Goal: Task Accomplishment & Management: Manage account settings

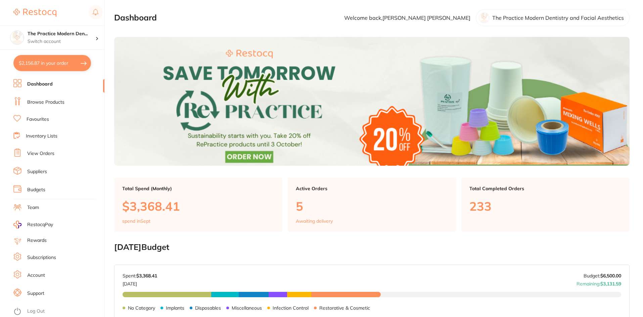
click at [58, 61] on button "$2,156.87 in your order" at bounding box center [52, 63] width 78 height 16
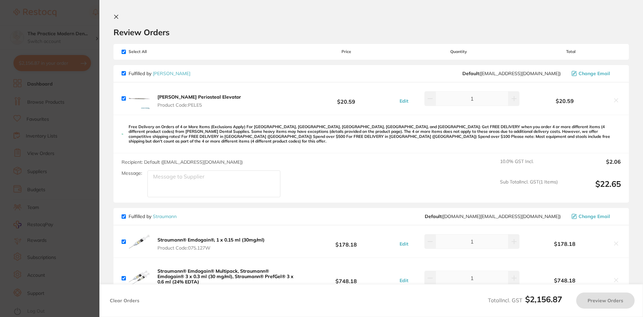
checkbox input "true"
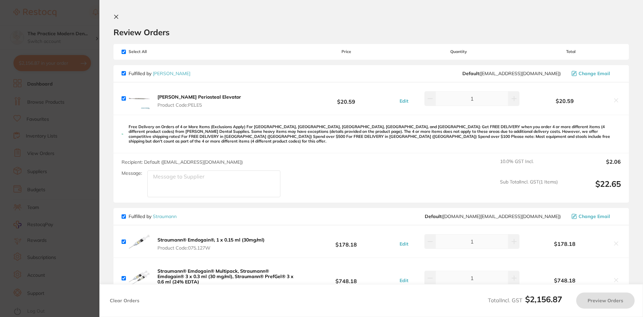
checkbox input "true"
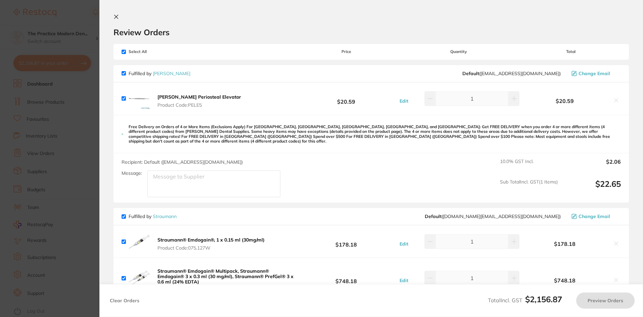
checkbox input "true"
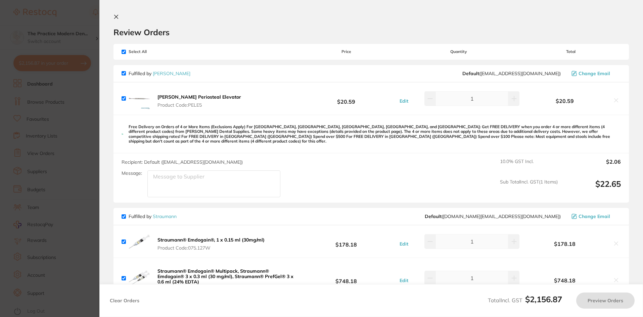
checkbox input "true"
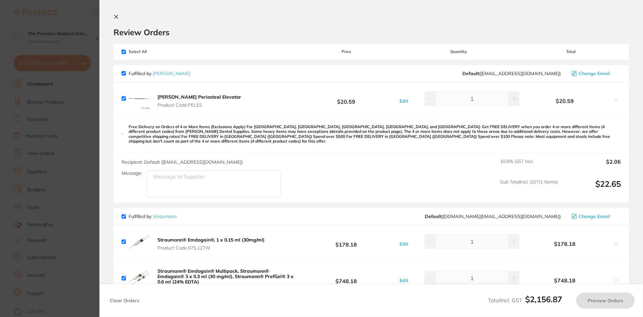
checkbox input "true"
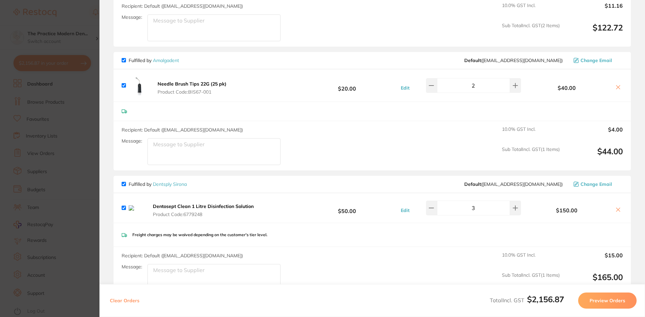
scroll to position [772, 0]
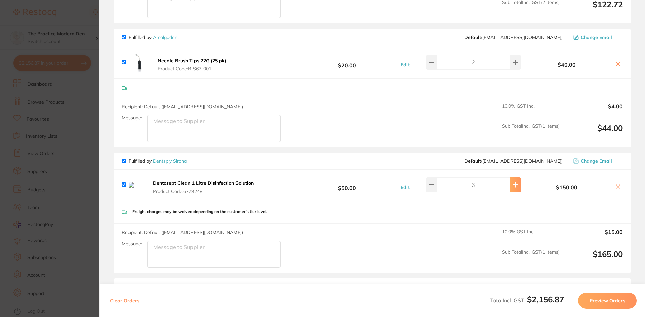
click at [514, 182] on icon at bounding box center [514, 184] width 5 height 5
type input "4"
click at [481, 210] on div "Freight charges may be waived depending on the customer's tier level." at bounding box center [371, 212] width 517 height 24
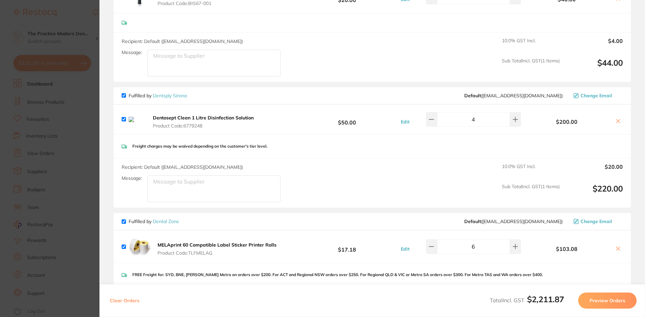
scroll to position [906, 0]
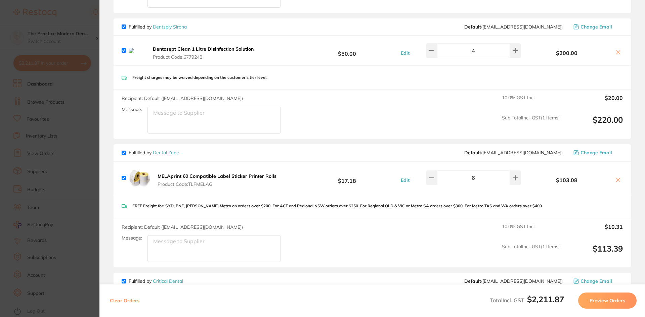
click at [613, 177] on button at bounding box center [617, 180] width 9 height 7
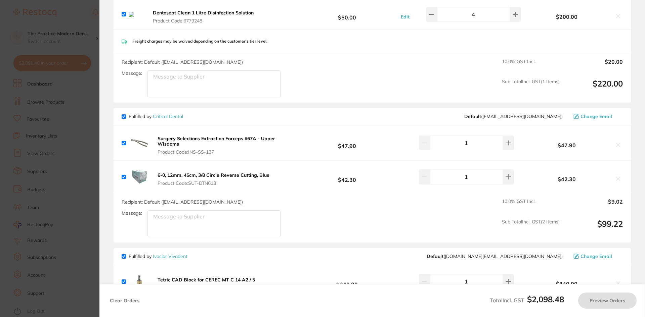
checkbox input "true"
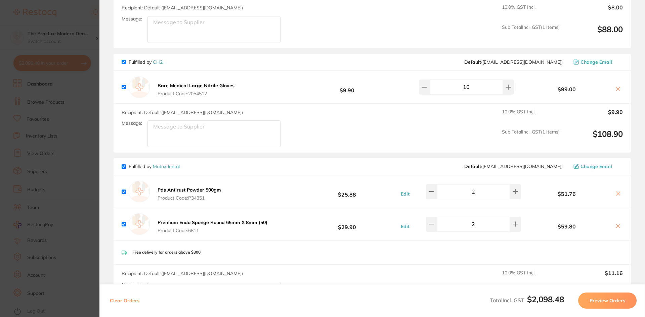
scroll to position [470, 0]
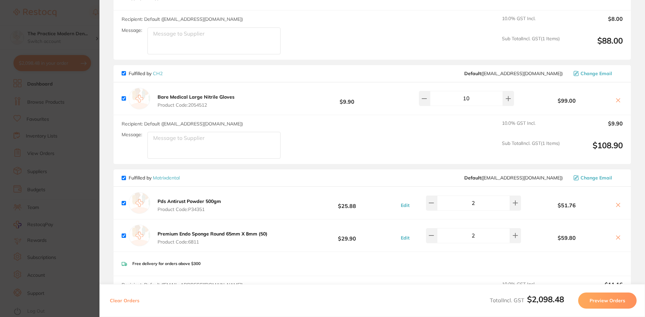
click at [61, 128] on section "Update RRP Set your pre negotiated price for this item. Item Agreed RRP (excl. …" at bounding box center [322, 158] width 645 height 317
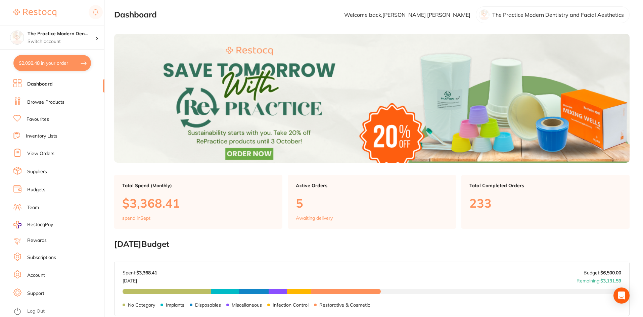
click at [70, 66] on button "$2,098.48 in your order" at bounding box center [52, 63] width 78 height 16
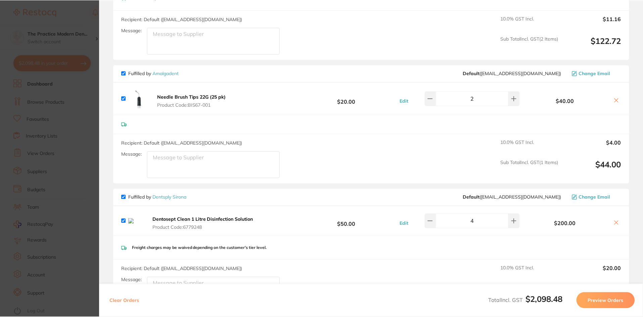
scroll to position [739, 0]
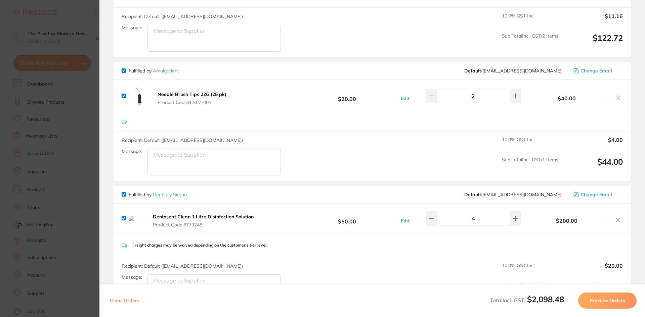
click at [165, 68] on link "Amalgadent" at bounding box center [166, 71] width 26 height 6
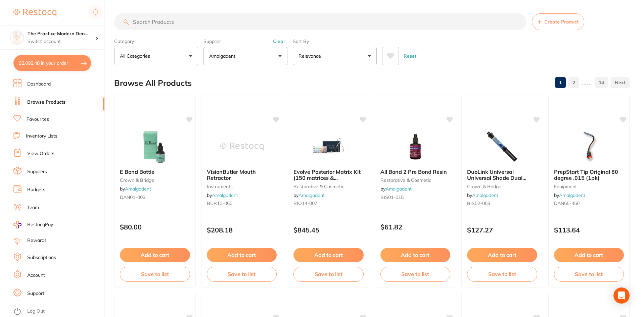
click at [390, 55] on icon at bounding box center [390, 56] width 7 height 6
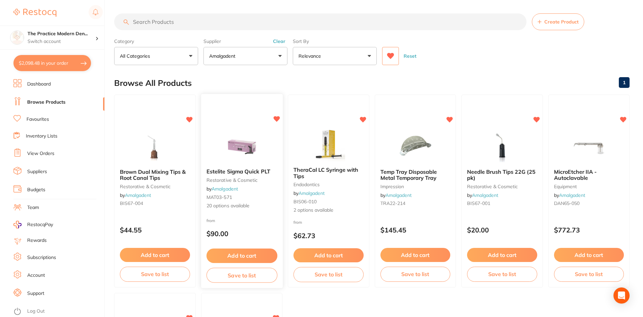
click at [237, 163] on img at bounding box center [242, 146] width 44 height 34
click at [244, 175] on div "Estelite Sigma Quick PLT restorative & cosmetic by Amalgadent MAT03-571 20 opti…" at bounding box center [242, 189] width 82 height 52
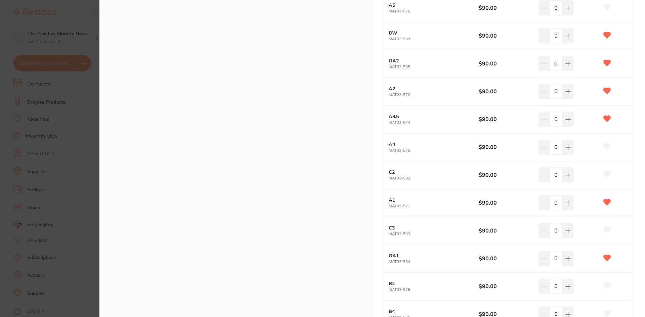
scroll to position [201, 0]
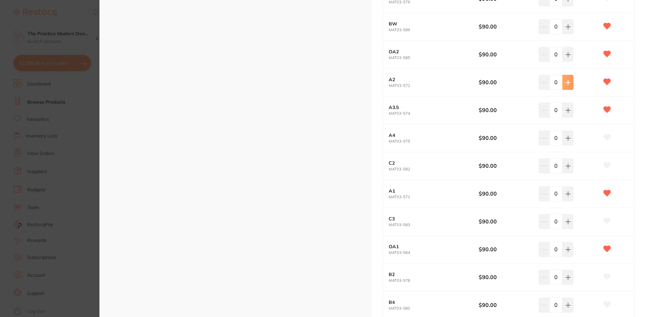
click at [570, 87] on button at bounding box center [567, 82] width 11 height 15
type input "2"
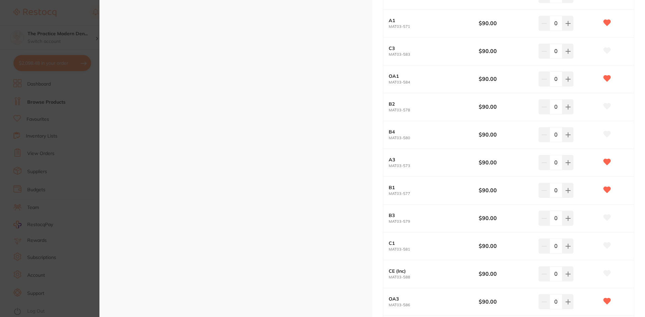
scroll to position [436, 0]
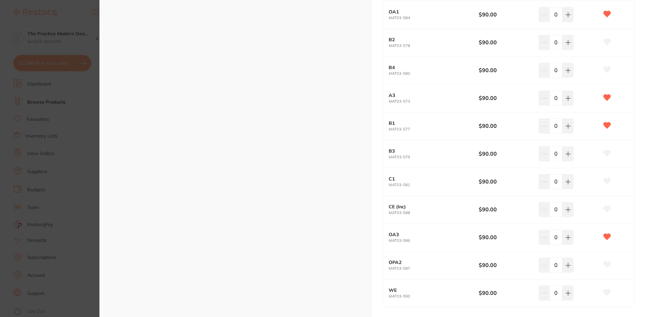
click at [569, 230] on div "OA3 MAT03-586 $90.00 0" at bounding box center [508, 238] width 250 height 28
click at [567, 236] on icon at bounding box center [567, 237] width 5 height 5
type input "1"
click at [571, 127] on button at bounding box center [567, 126] width 11 height 15
type input "1"
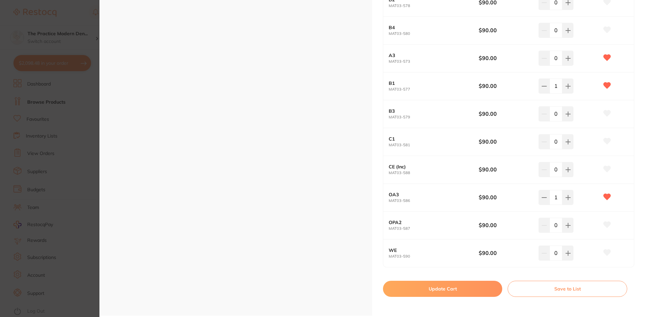
scroll to position [537, 0]
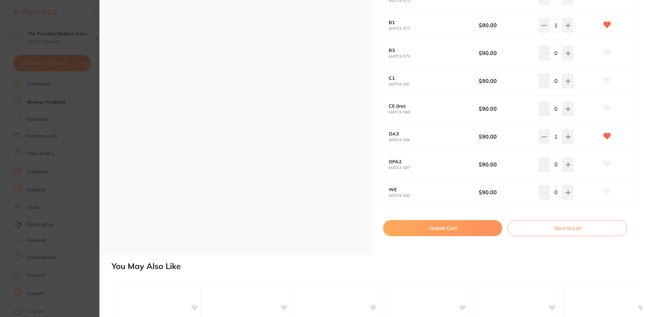
click at [446, 231] on button "Update Cart" at bounding box center [442, 228] width 119 height 16
checkbox input "false"
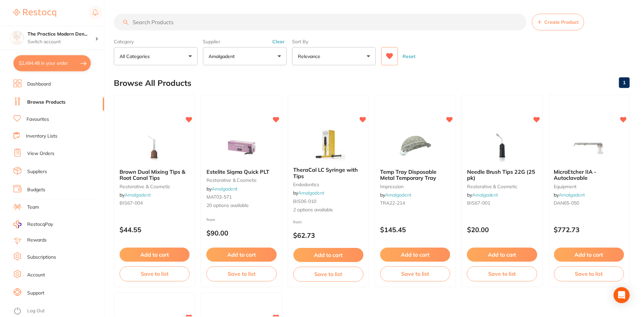
scroll to position [0, 0]
click at [42, 152] on link "View Orders" at bounding box center [40, 153] width 27 height 7
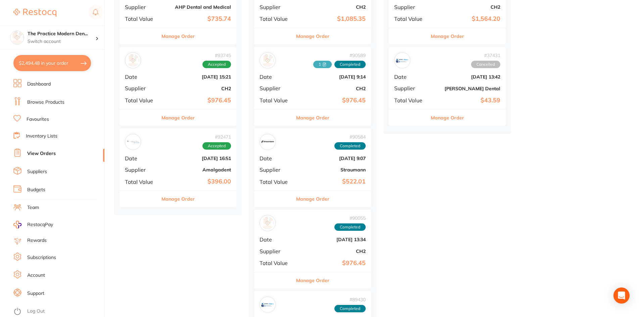
scroll to position [302, 0]
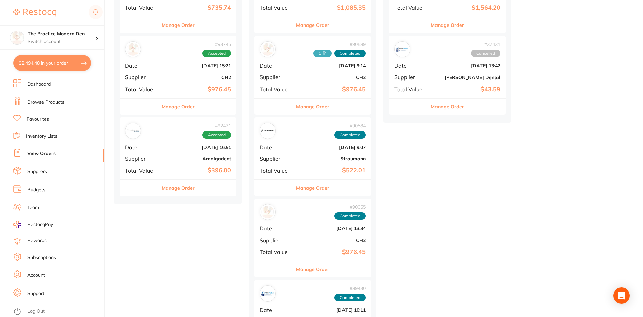
click at [177, 147] on b "[DATE] 16:51" at bounding box center [197, 147] width 67 height 5
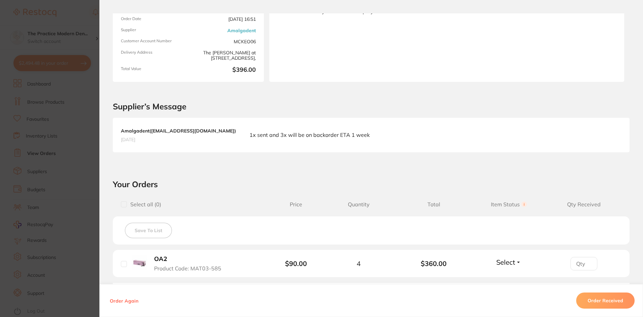
scroll to position [167, 0]
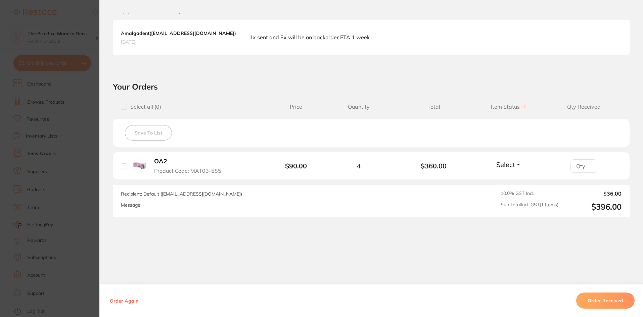
click at [79, 144] on section "Order ID: Restocq- 92471 Order Information Accepted Order Order Date [DATE] 16:…" at bounding box center [321, 158] width 643 height 317
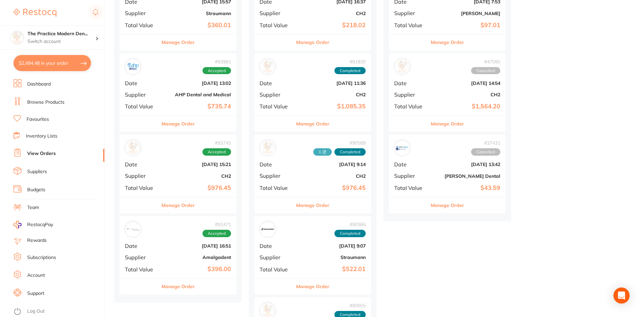
scroll to position [201, 0]
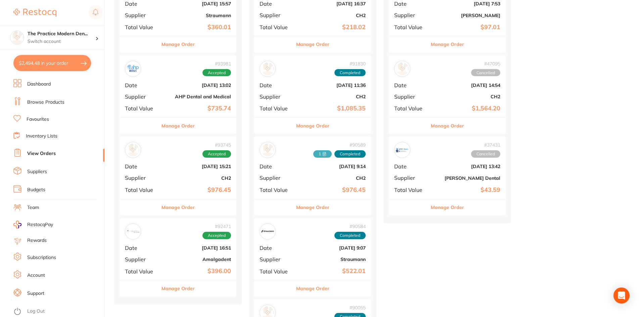
click at [191, 174] on div "# 93745 Accepted Date [DATE] 15:21 Supplier CH2 Total Value $976.45" at bounding box center [178, 168] width 117 height 62
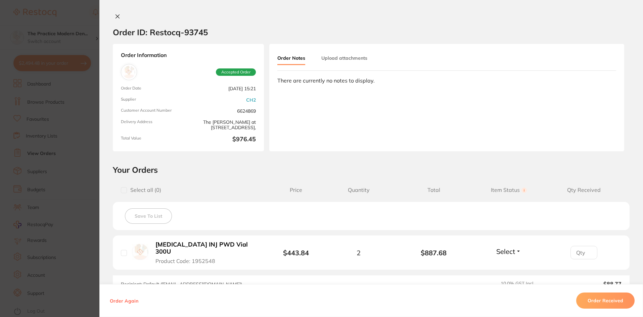
click at [326, 58] on button "Upload attachments" at bounding box center [344, 58] width 46 height 12
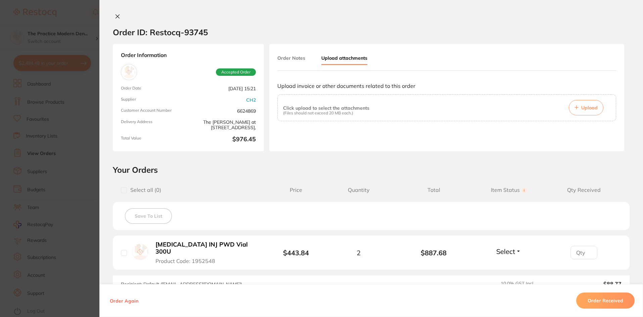
click at [582, 106] on span "Upload" at bounding box center [589, 108] width 16 height 6
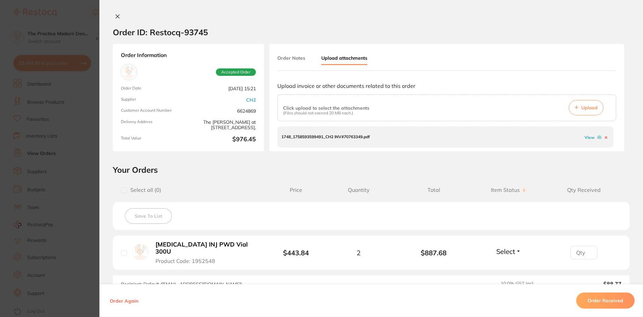
click at [587, 246] on input "number" at bounding box center [583, 252] width 27 height 13
type input "2"
click at [512, 249] on span "Select" at bounding box center [505, 251] width 19 height 8
click at [507, 264] on span "Received" at bounding box center [508, 266] width 17 height 5
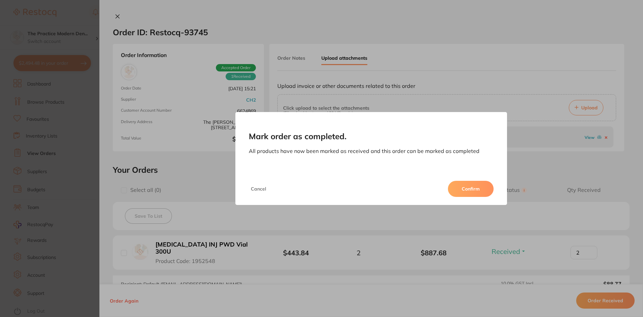
click at [468, 187] on button "Confirm" at bounding box center [471, 189] width 46 height 16
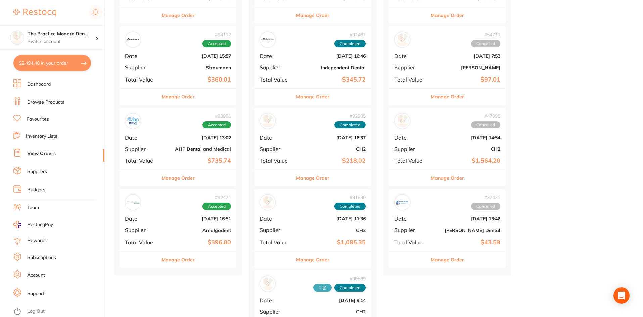
scroll to position [134, 0]
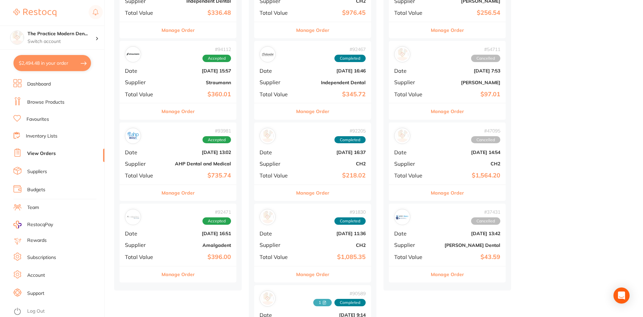
click at [174, 166] on b "AHP Dental and Medical" at bounding box center [197, 163] width 67 height 5
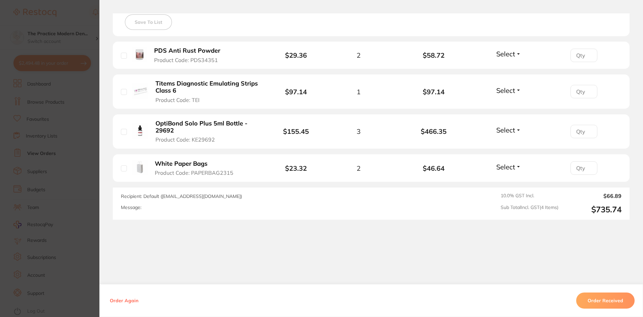
scroll to position [197, 0]
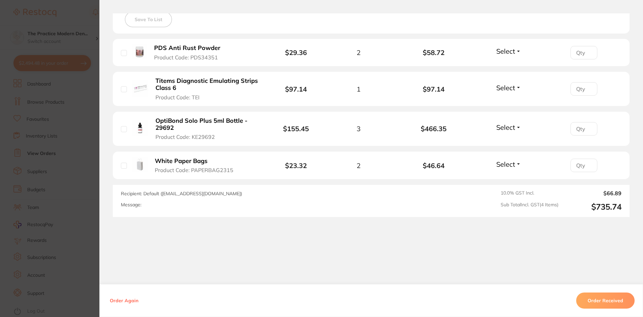
click at [56, 204] on section "Order ID: Restocq- 93981 Order Information Accepted Order Order Date [DATE] 13:…" at bounding box center [321, 158] width 643 height 317
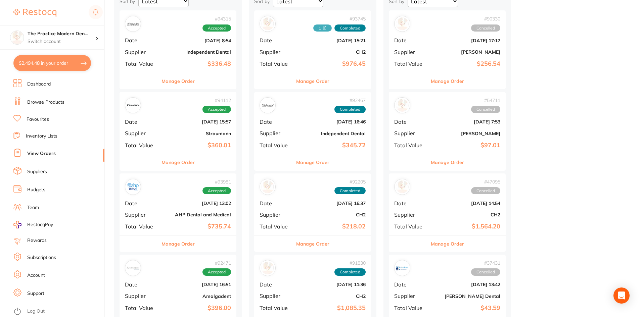
scroll to position [67, 0]
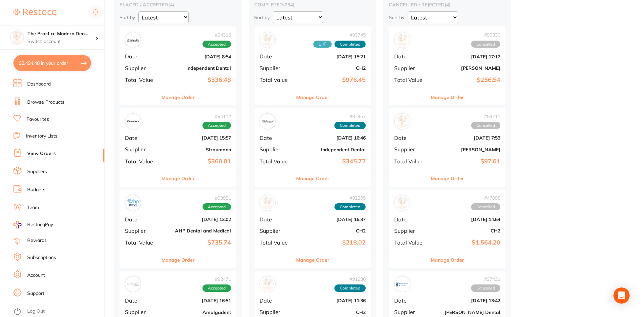
click at [197, 218] on b "[DATE] 13:02" at bounding box center [197, 219] width 67 height 5
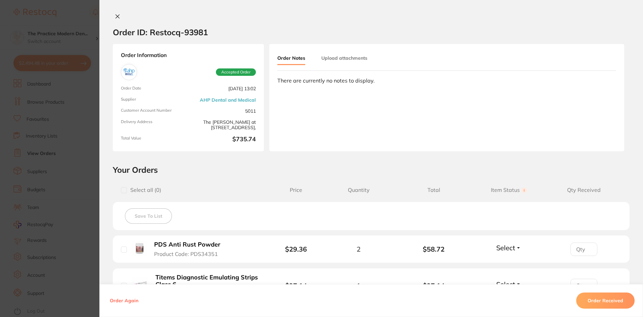
click at [75, 114] on section "Order ID: Restocq- 93981 Order Information Accepted Order Order Date [DATE] 13:…" at bounding box center [321, 158] width 643 height 317
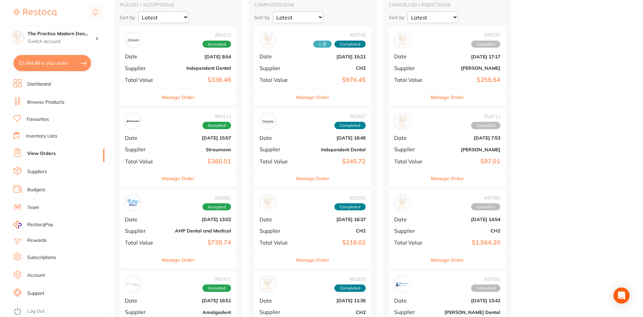
click at [204, 75] on div "# 94315 Accepted Date [DATE] 8:54 Supplier Independent Dental Total Value $336.…" at bounding box center [178, 58] width 117 height 62
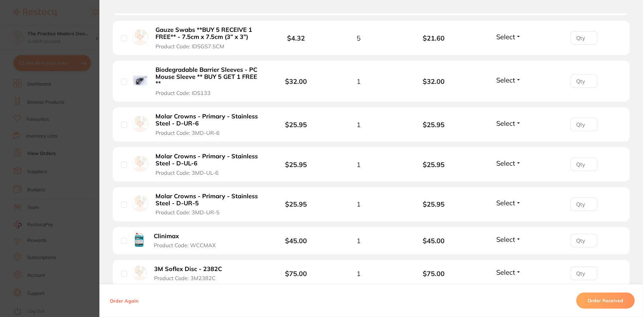
scroll to position [356, 0]
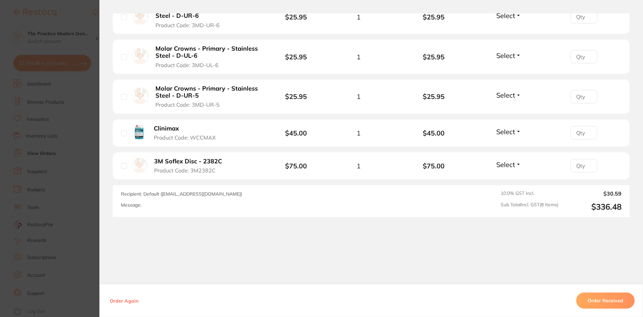
click at [60, 185] on section "Order ID: Restocq- 94315 Order Information Accepted Order Order Date [DATE] 8:5…" at bounding box center [321, 158] width 643 height 317
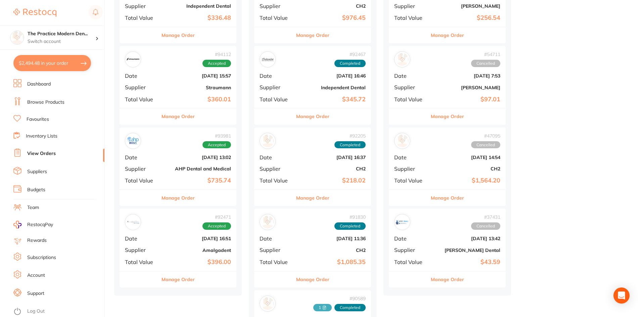
scroll to position [168, 0]
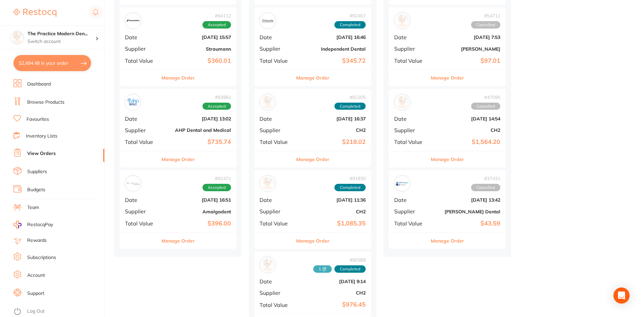
click at [179, 212] on b "Amalgadent" at bounding box center [197, 211] width 67 height 5
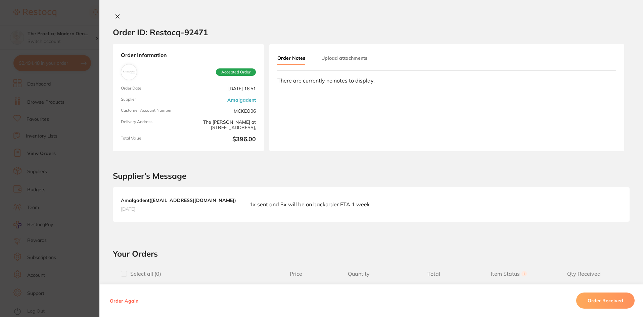
click at [66, 108] on section "Order ID: Restocq- 92471 Order Information Accepted Order Order Date [DATE] 16:…" at bounding box center [321, 158] width 643 height 317
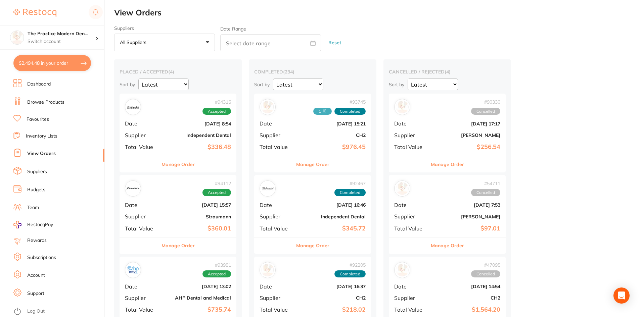
scroll to position [739, 0]
